Goal: Task Accomplishment & Management: Manage account settings

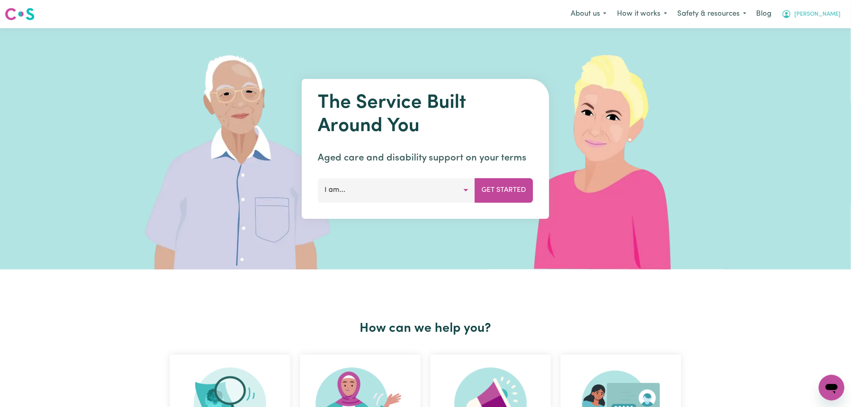
click at [833, 15] on span "[PERSON_NAME]" at bounding box center [818, 14] width 46 height 9
drag, startPoint x: 806, startPoint y: 52, endPoint x: 813, endPoint y: 39, distance: 15.5
click at [806, 52] on link "Logout" at bounding box center [815, 46] width 64 height 15
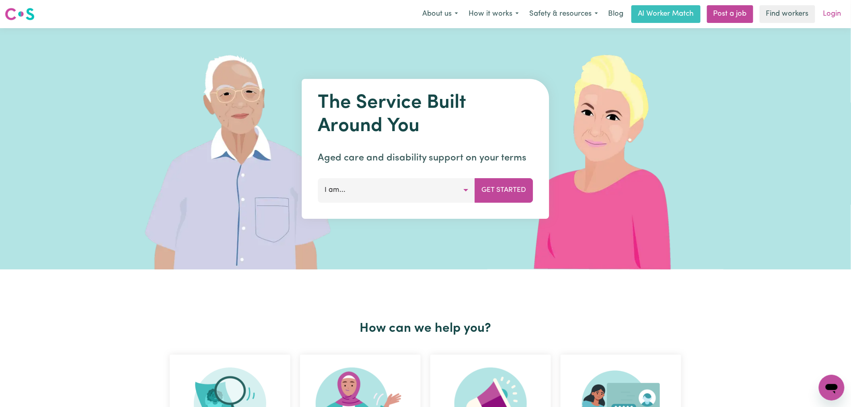
click at [833, 14] on link "Login" at bounding box center [833, 14] width 28 height 18
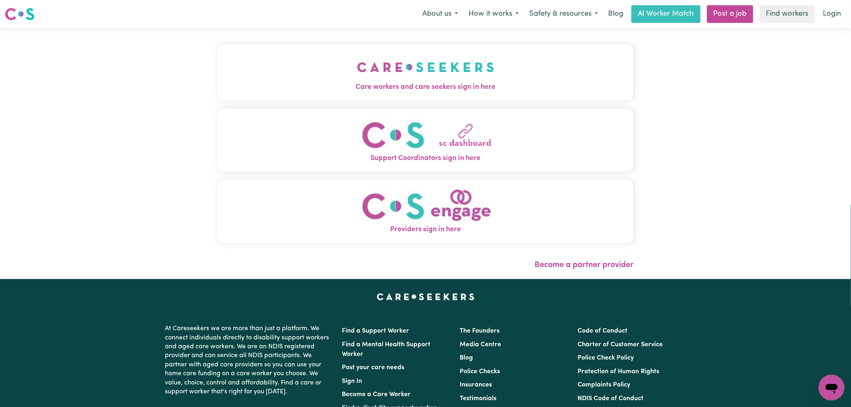
click at [357, 75] on img "Care workers and care seekers sign in here" at bounding box center [425, 67] width 137 height 30
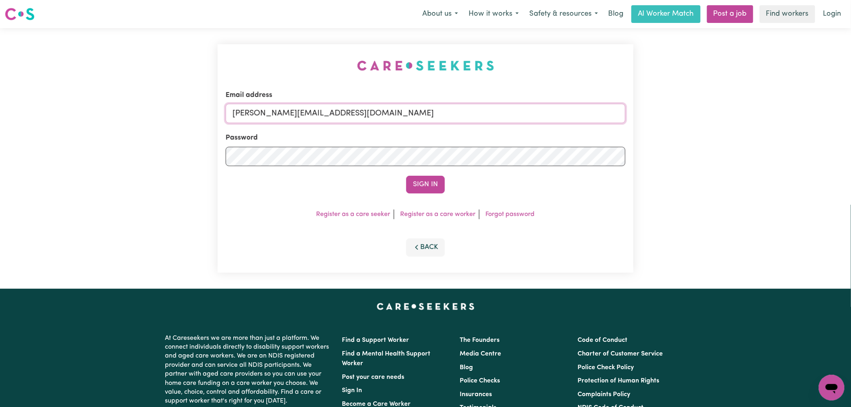
drag, startPoint x: 342, startPoint y: 113, endPoint x: 342, endPoint y: 123, distance: 9.7
click at [342, 113] on input "[PERSON_NAME][EMAIL_ADDRESS][DOMAIN_NAME]" at bounding box center [426, 113] width 400 height 19
drag, startPoint x: 427, startPoint y: 113, endPoint x: 275, endPoint y: 111, distance: 151.7
click at [275, 111] on input "[EMAIL_ADDRESS][PERSON_NAME][DOMAIN_NAME]" at bounding box center [426, 113] width 400 height 19
type input "[EMAIL_ADDRESS][PERSON_NAME][DOMAIN_NAME]"
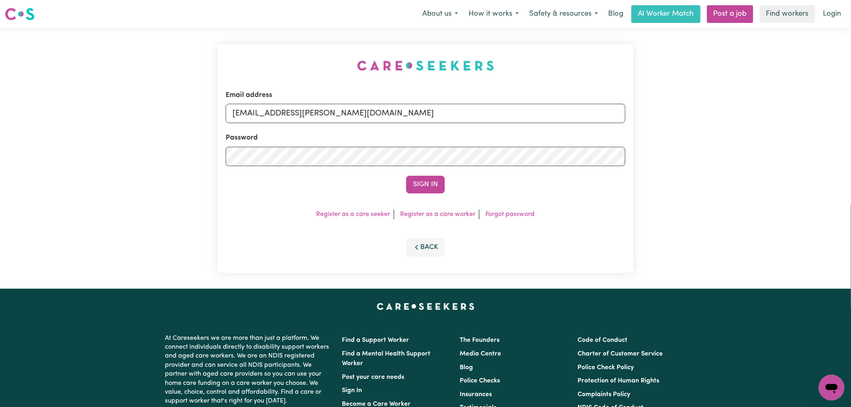
click at [406, 176] on button "Sign In" at bounding box center [425, 185] width 39 height 18
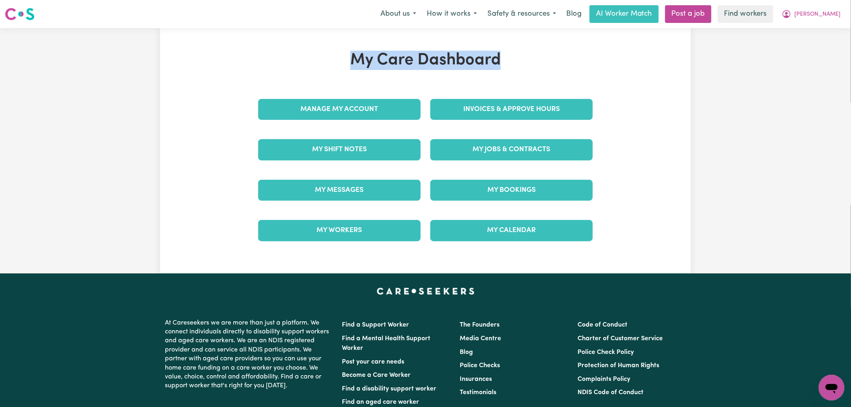
drag, startPoint x: 502, startPoint y: 64, endPoint x: 283, endPoint y: 64, distance: 218.5
click at [283, 64] on h1 "My Care Dashboard" at bounding box center [425, 60] width 344 height 19
click at [491, 58] on h1 "My Care Dashboard" at bounding box center [425, 60] width 344 height 19
click at [315, 42] on div "My Care Dashboard Manage My Account Invoices & Approve Hours My Shift Notes My …" at bounding box center [425, 150] width 531 height 245
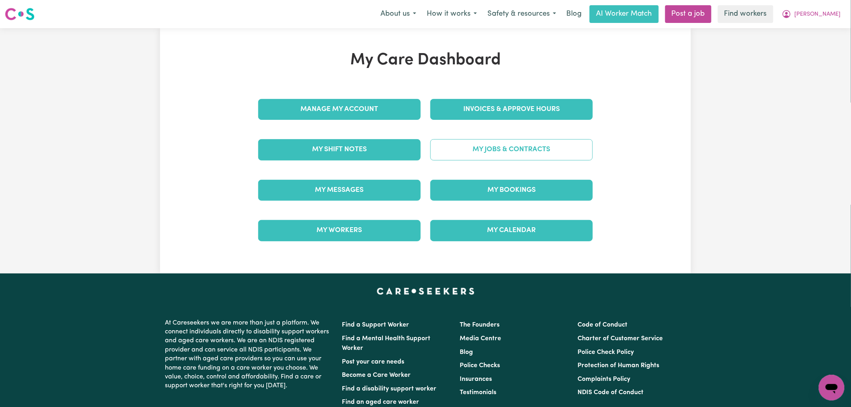
click at [496, 157] on link "My Jobs & Contracts" at bounding box center [512, 149] width 163 height 21
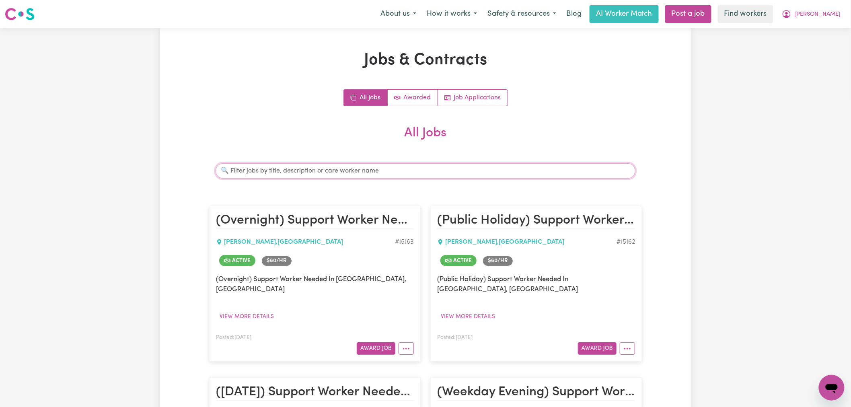
click at [338, 164] on input "Search jobs" at bounding box center [426, 170] width 420 height 15
type input "[PERSON_NAME]"
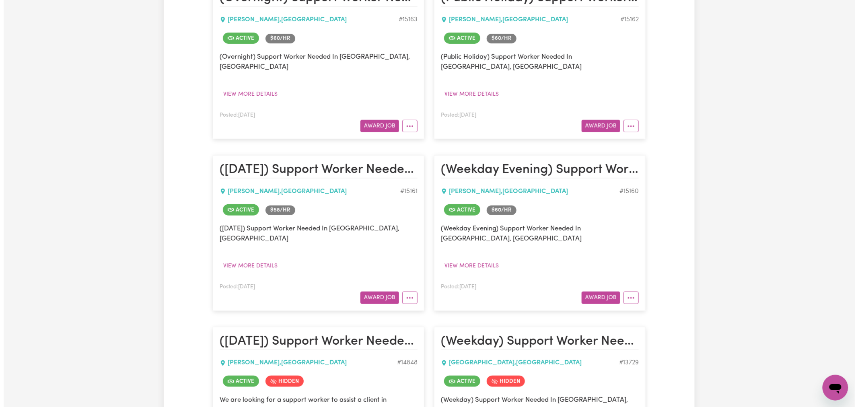
scroll to position [223, 0]
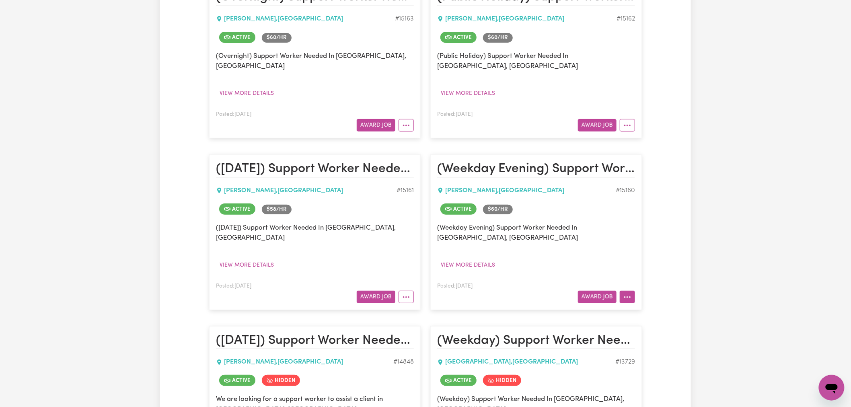
click at [629, 293] on icon "More options" at bounding box center [628, 297] width 8 height 8
click at [647, 308] on link "View/Edit Contract" at bounding box center [659, 316] width 78 height 16
select select "WEEKDAY_EVENING"
select select "ASSISTANCE_SELF_CARE"
select select "ONE"
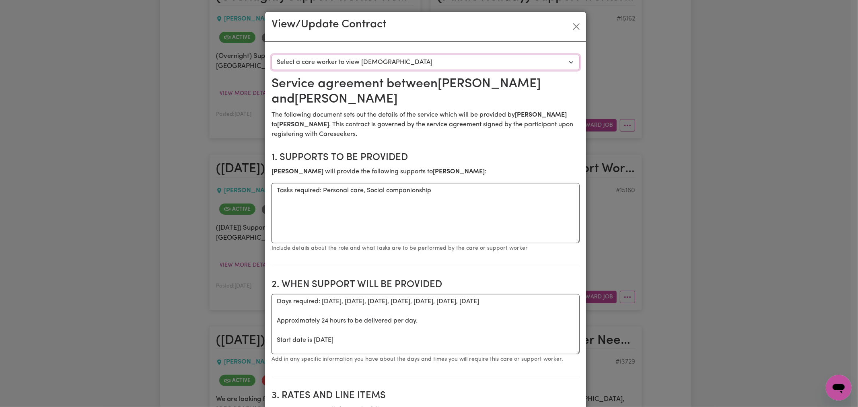
drag, startPoint x: 387, startPoint y: 62, endPoint x: 389, endPoint y: 68, distance: 7.1
click at [387, 62] on select "Select a care worker to view [DEMOGRAPHIC_DATA] #10644 - [PERSON_NAME] (contrac…" at bounding box center [426, 62] width 308 height 15
select select "10256"
click at [272, 55] on select "Select a care worker to view [DEMOGRAPHIC_DATA] #10644 - [PERSON_NAME] (contrac…" at bounding box center [426, 62] width 308 height 15
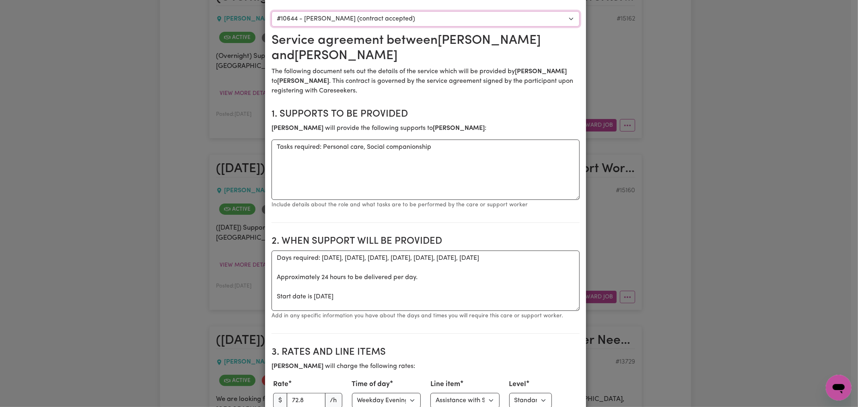
scroll to position [0, 0]
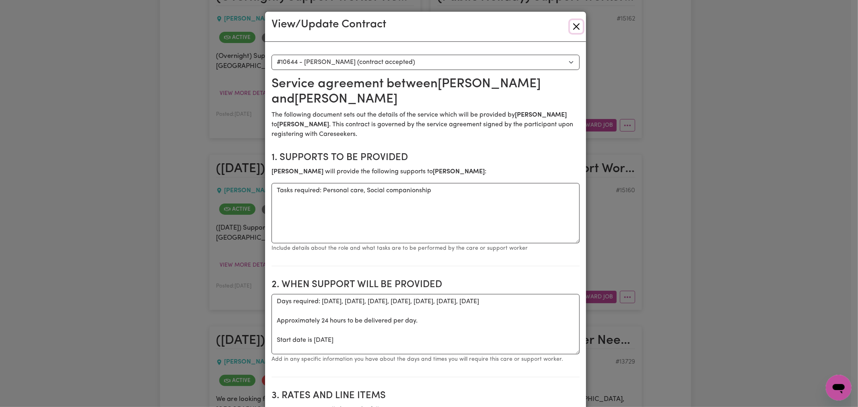
click at [573, 27] on button "Close" at bounding box center [576, 26] width 13 height 13
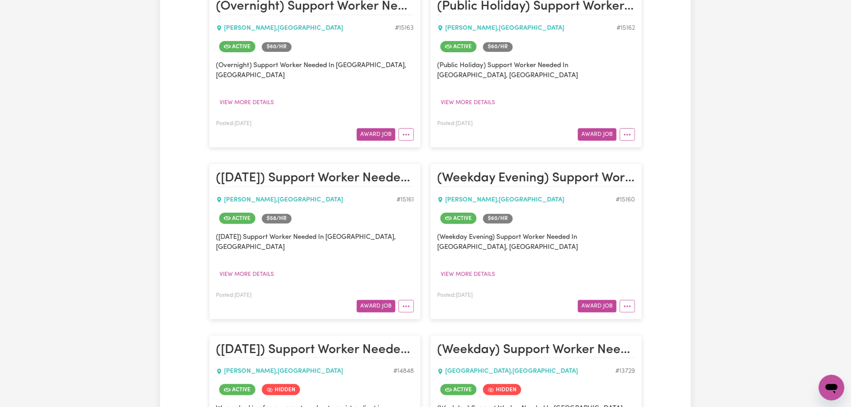
scroll to position [268, 0]
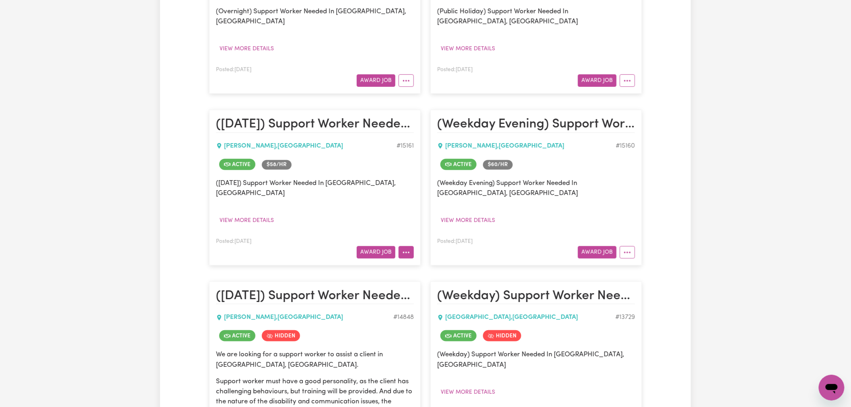
click at [412, 246] on button "More options" at bounding box center [406, 252] width 15 height 12
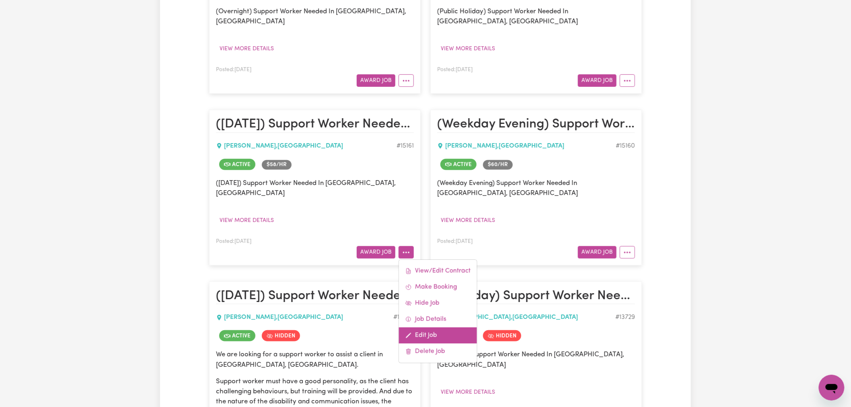
click at [440, 328] on link "Edit Job" at bounding box center [438, 336] width 78 height 16
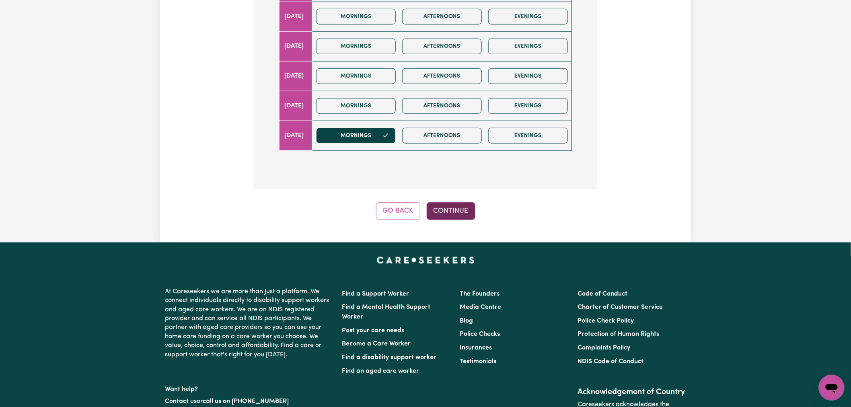
click at [461, 202] on button "Continue" at bounding box center [451, 211] width 49 height 18
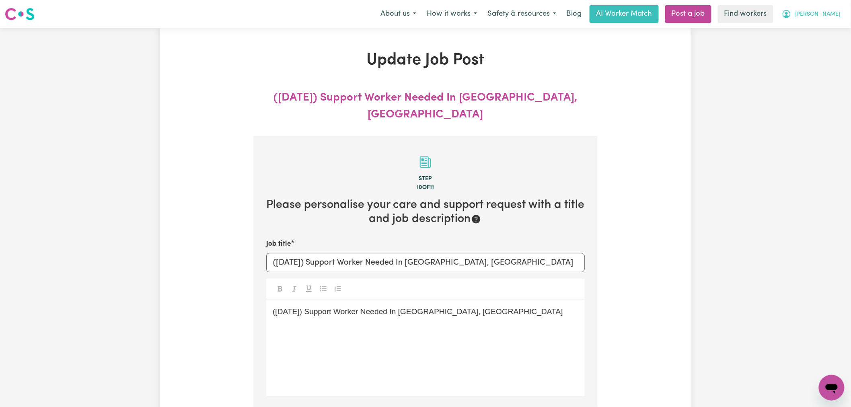
click at [836, 16] on span "[PERSON_NAME]" at bounding box center [818, 14] width 46 height 9
click at [832, 34] on link "My Dashboard" at bounding box center [815, 31] width 64 height 15
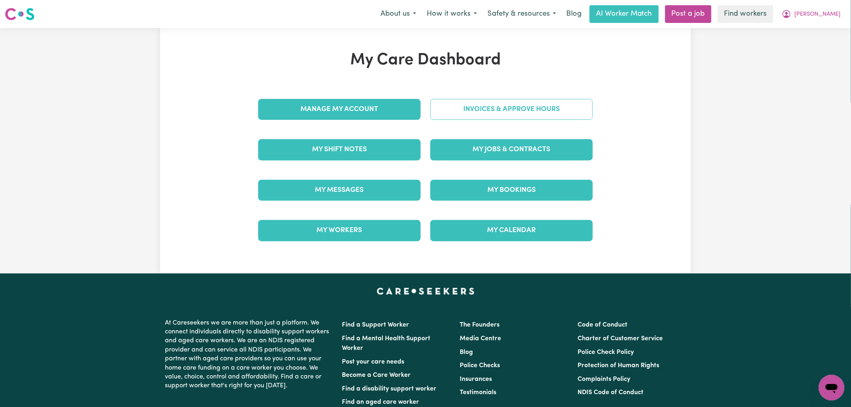
click at [492, 105] on link "Invoices & Approve Hours" at bounding box center [512, 109] width 163 height 21
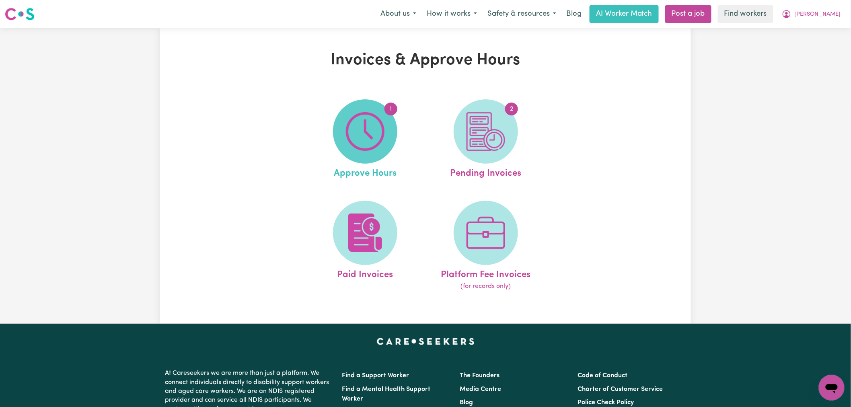
click at [373, 143] on img at bounding box center [365, 131] width 39 height 39
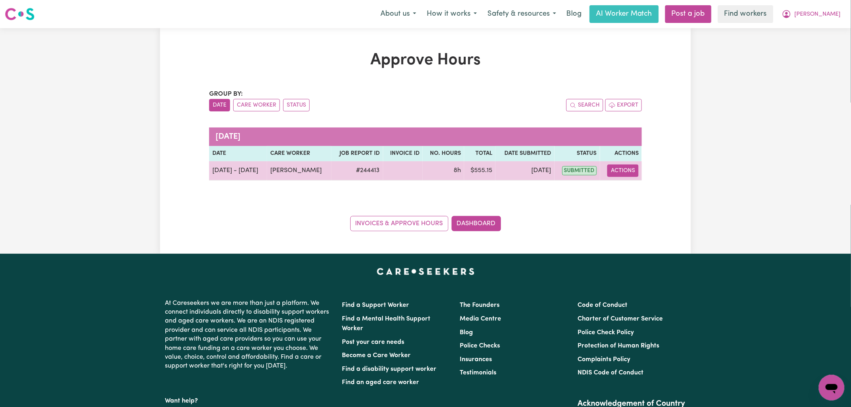
click at [620, 173] on button "Actions" at bounding box center [623, 171] width 31 height 12
click at [649, 190] on link "View Job Report" at bounding box center [643, 189] width 69 height 16
select select "pm"
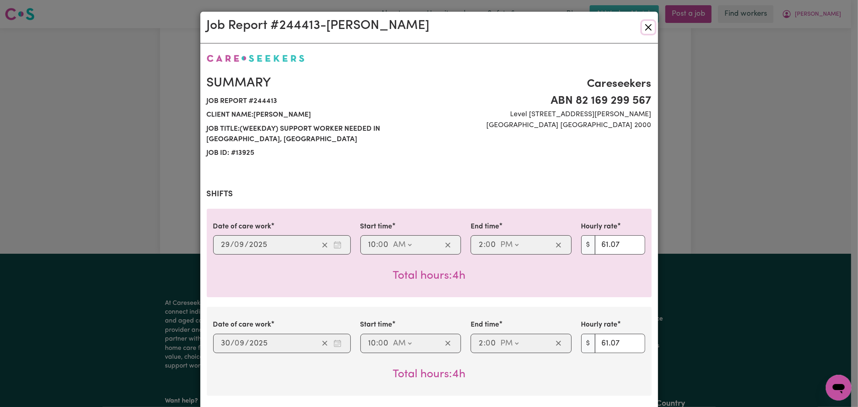
click at [646, 27] on button "Close" at bounding box center [648, 27] width 13 height 13
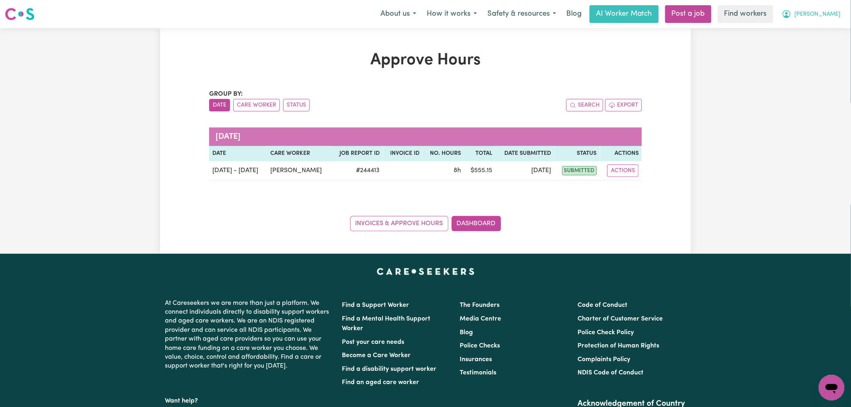
click at [792, 13] on icon "My Account" at bounding box center [787, 14] width 10 height 10
click at [809, 29] on link "My Dashboard" at bounding box center [815, 31] width 64 height 15
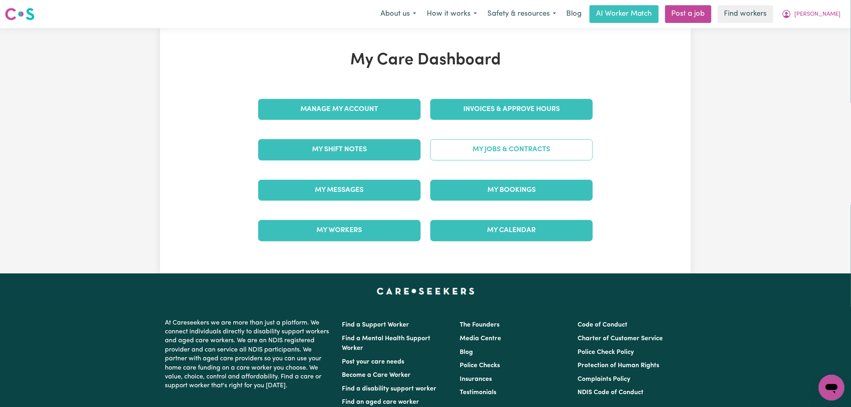
click at [516, 153] on link "My Jobs & Contracts" at bounding box center [512, 149] width 163 height 21
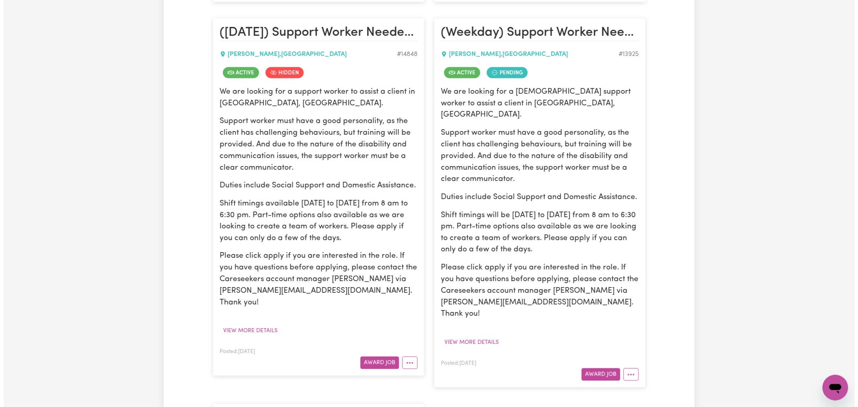
scroll to position [626, 0]
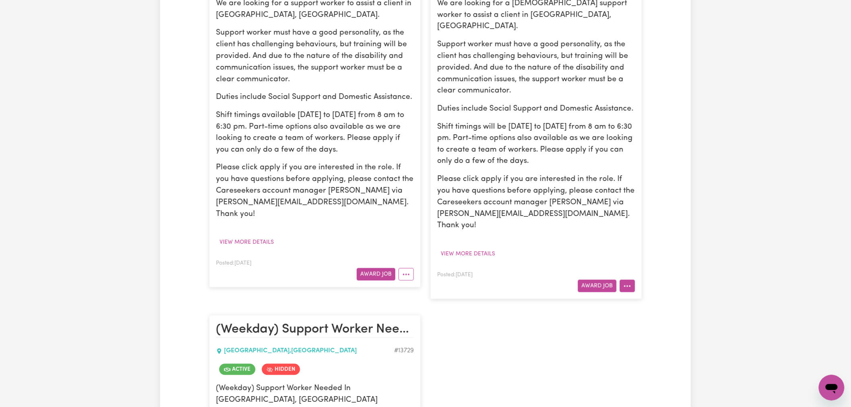
click at [633, 280] on button "More options" at bounding box center [627, 286] width 15 height 12
click at [667, 297] on link "View/Edit Contract" at bounding box center [659, 305] width 78 height 16
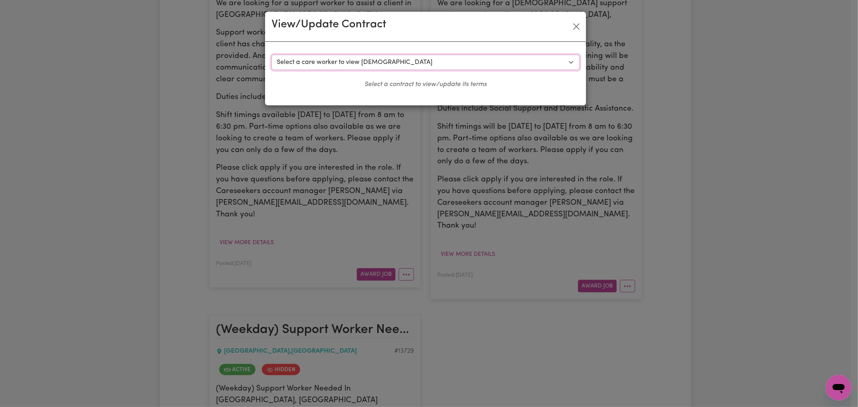
click at [429, 67] on select "Select a care worker to view [DEMOGRAPHIC_DATA] #10385 - [PERSON_NAME] (contrac…" at bounding box center [426, 62] width 308 height 15
click at [578, 29] on button "Close" at bounding box center [576, 26] width 13 height 13
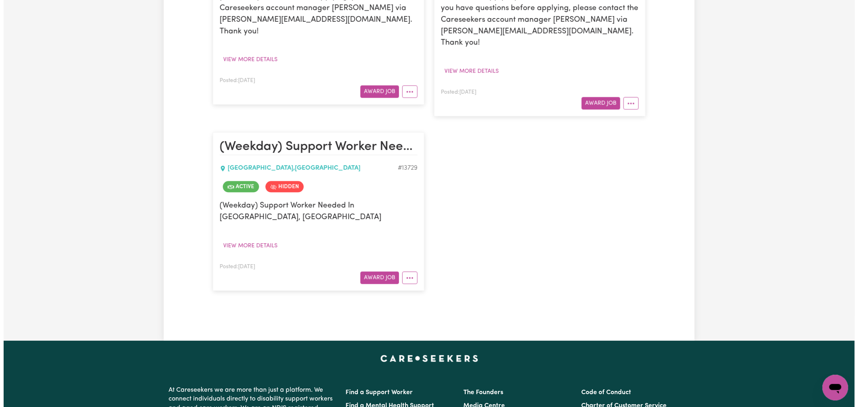
scroll to position [894, 0]
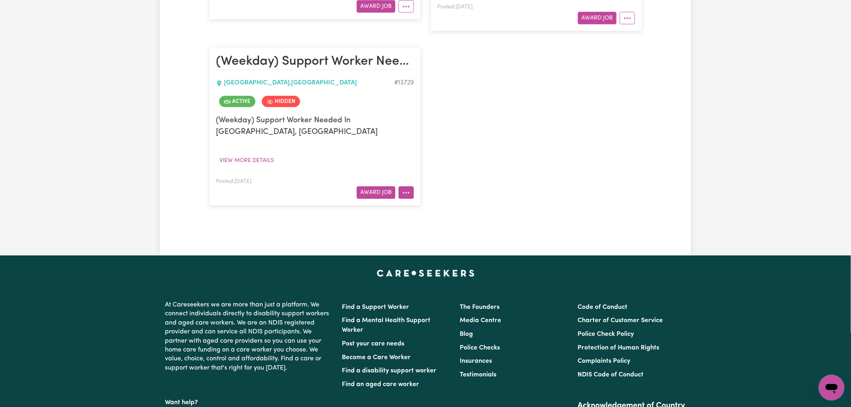
click at [410, 189] on icon "More options" at bounding box center [406, 193] width 8 height 8
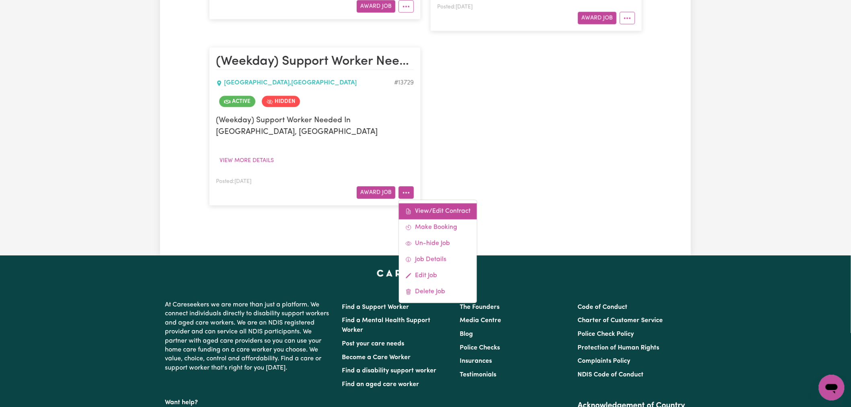
click at [433, 203] on link "View/Edit Contract" at bounding box center [438, 211] width 78 height 16
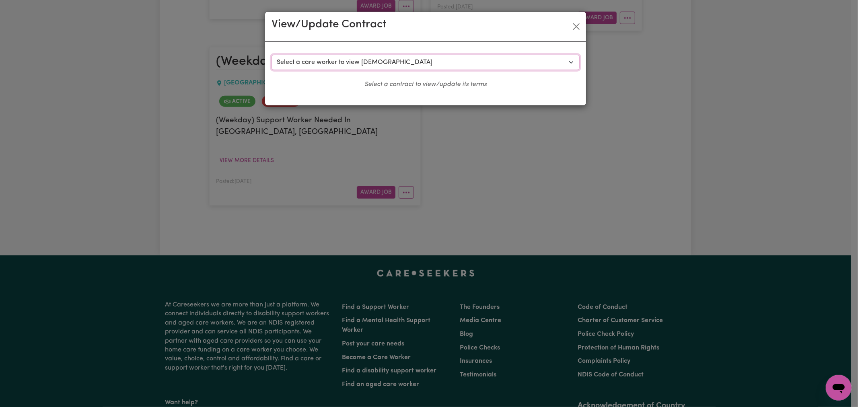
click at [323, 64] on select "Select a care worker to view [DEMOGRAPHIC_DATA] #9893 - [PERSON_NAME] (contract…" at bounding box center [426, 62] width 308 height 15
select select "9561"
click at [272, 55] on select "Select a care worker to view [DEMOGRAPHIC_DATA] #9893 - [PERSON_NAME] (contract…" at bounding box center [426, 62] width 308 height 15
select select "WEEKDAY_DAYTIME"
select select "ASSISTANCE_SELF_CARE"
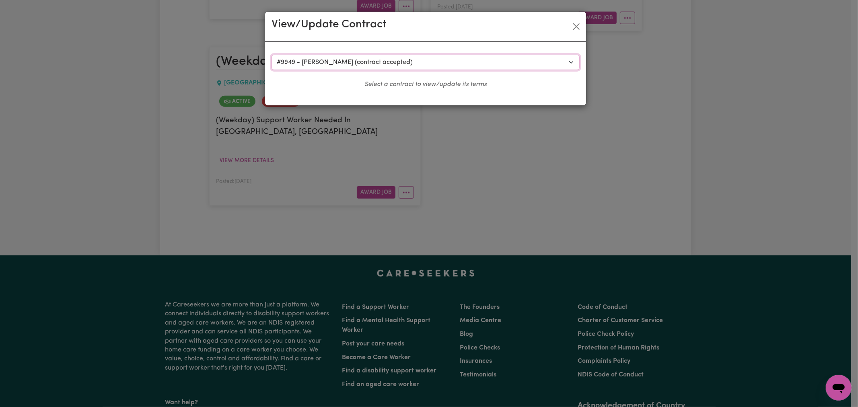
select select "ONE"
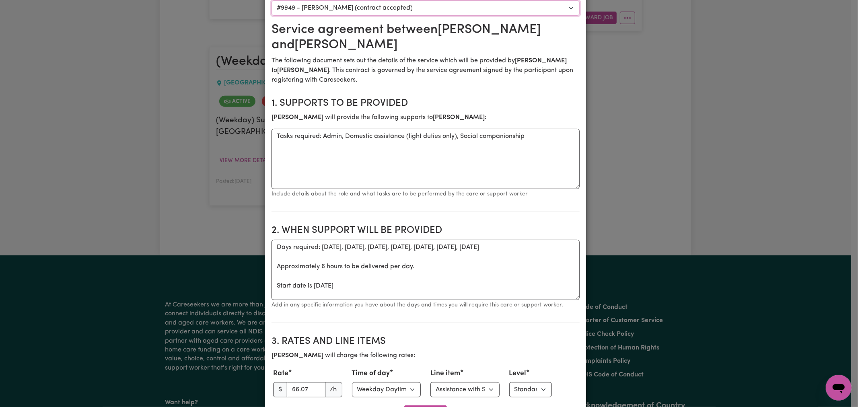
scroll to position [0, 0]
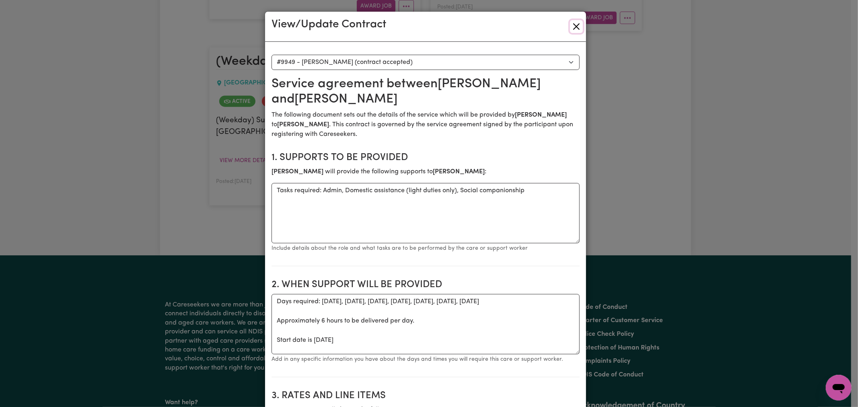
click at [573, 25] on button "Close" at bounding box center [576, 26] width 13 height 13
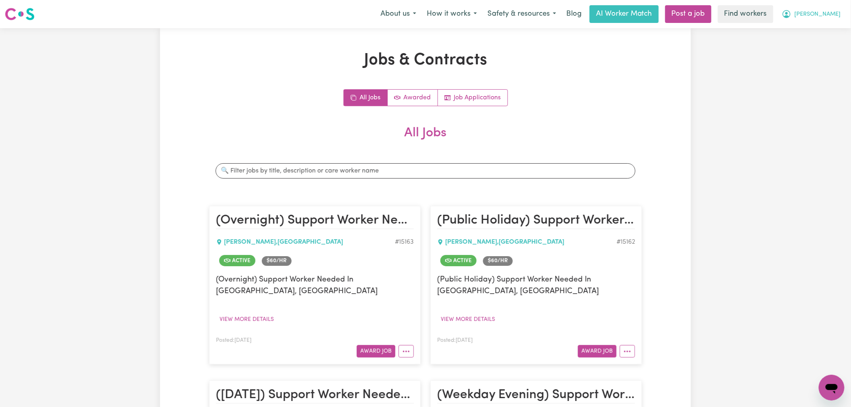
click at [833, 12] on span "[PERSON_NAME]" at bounding box center [818, 14] width 46 height 9
click at [835, 33] on link "My Dashboard" at bounding box center [815, 31] width 64 height 15
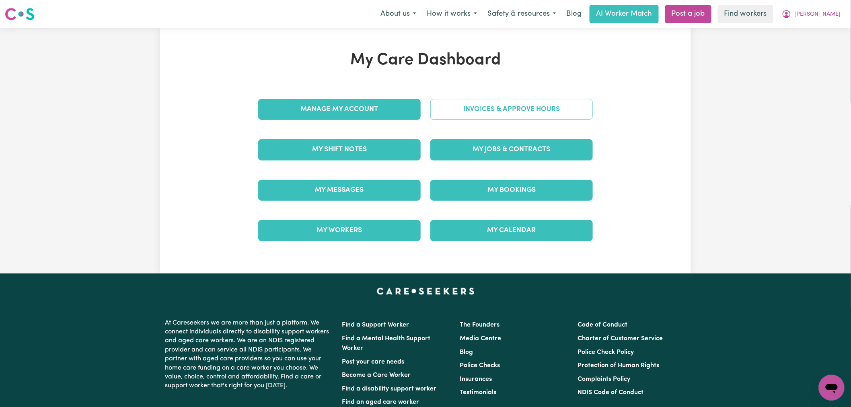
click at [484, 117] on link "Invoices & Approve Hours" at bounding box center [512, 109] width 163 height 21
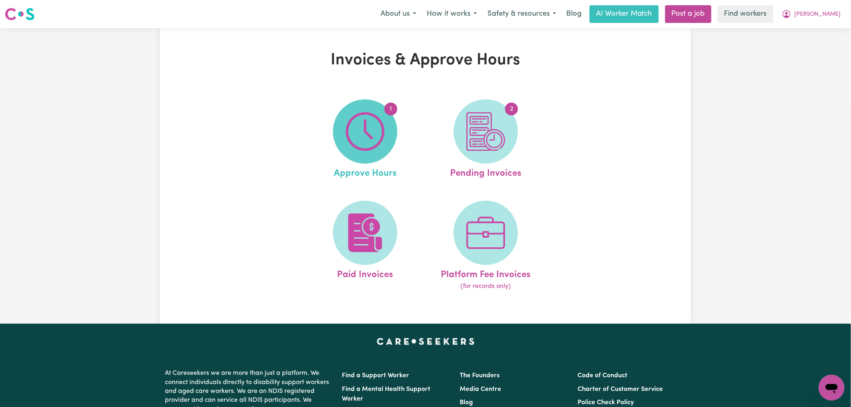
click at [371, 141] on img at bounding box center [365, 131] width 39 height 39
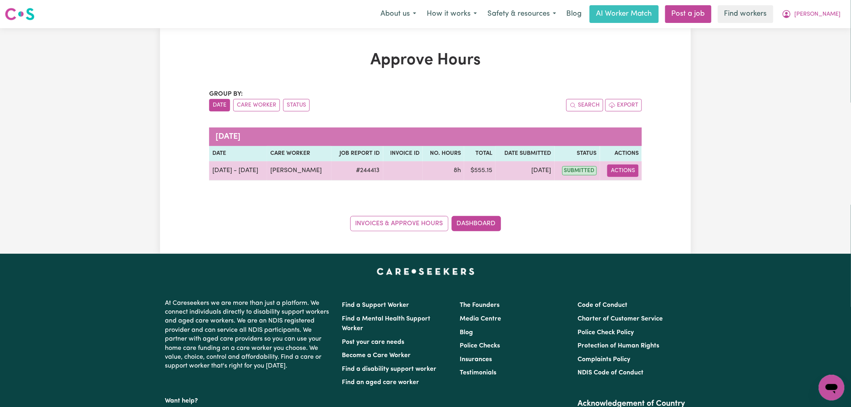
click at [618, 171] on button "Actions" at bounding box center [623, 171] width 31 height 12
click at [631, 192] on link "View Job Report" at bounding box center [643, 189] width 69 height 16
select select "pm"
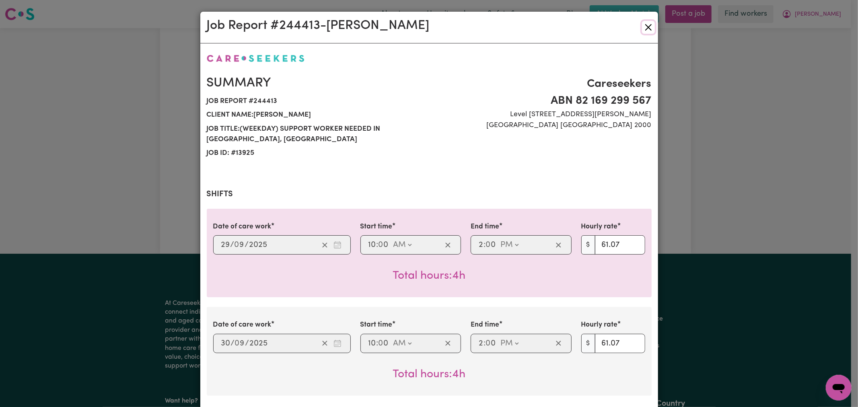
click at [644, 27] on button "Close" at bounding box center [648, 27] width 13 height 13
